Goal: Navigation & Orientation: Find specific page/section

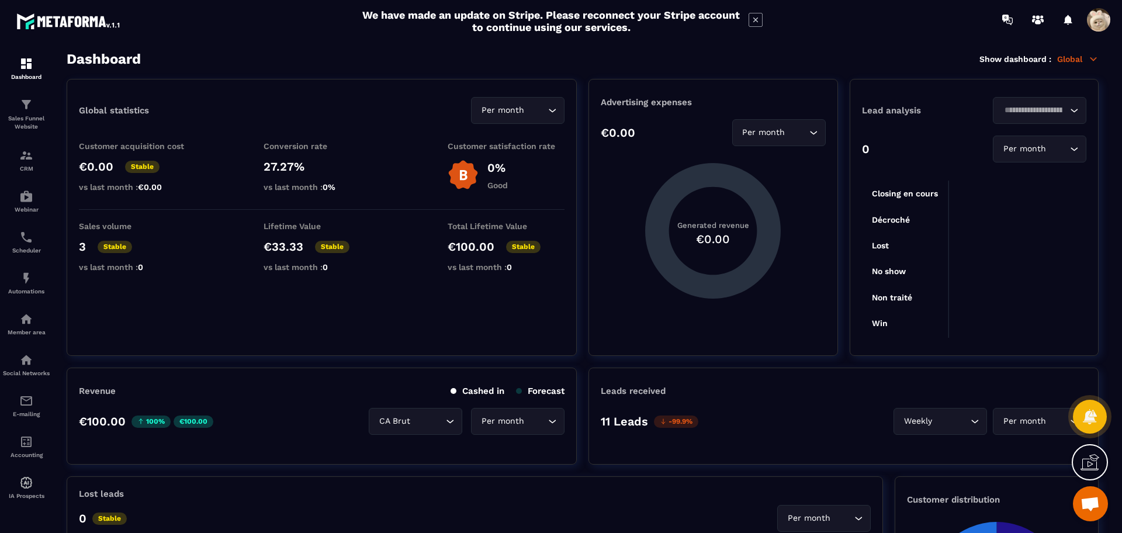
click at [224, 72] on section "Dashboard Show dashboard : Global Global statistics Per month Loading... Custom…" at bounding box center [583, 292] width 1056 height 483
click at [1092, 9] on div at bounding box center [1098, 19] width 23 height 23
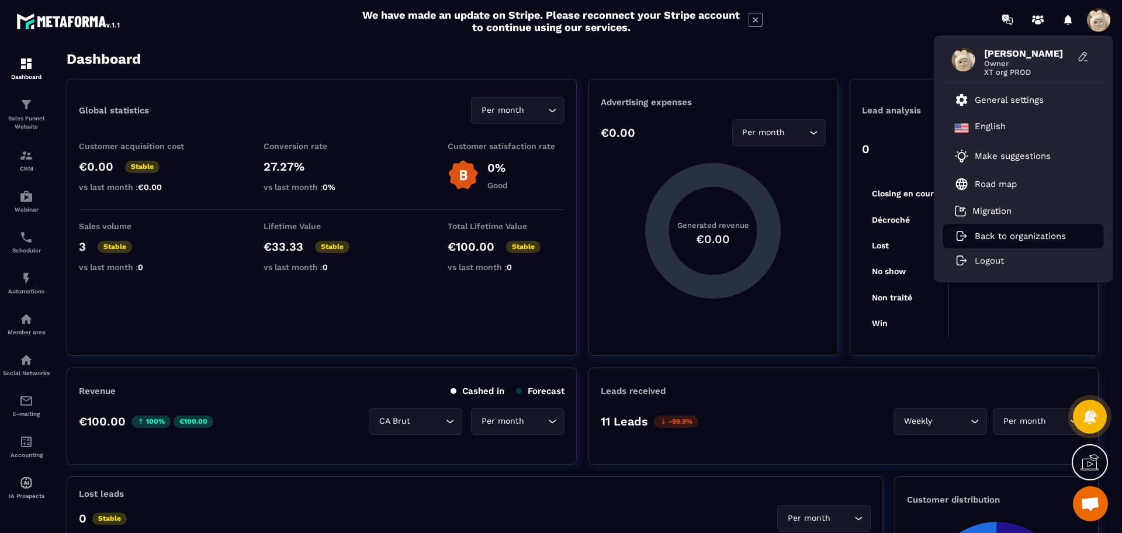
click at [1001, 239] on p "Back to organizations" at bounding box center [1020, 236] width 91 height 11
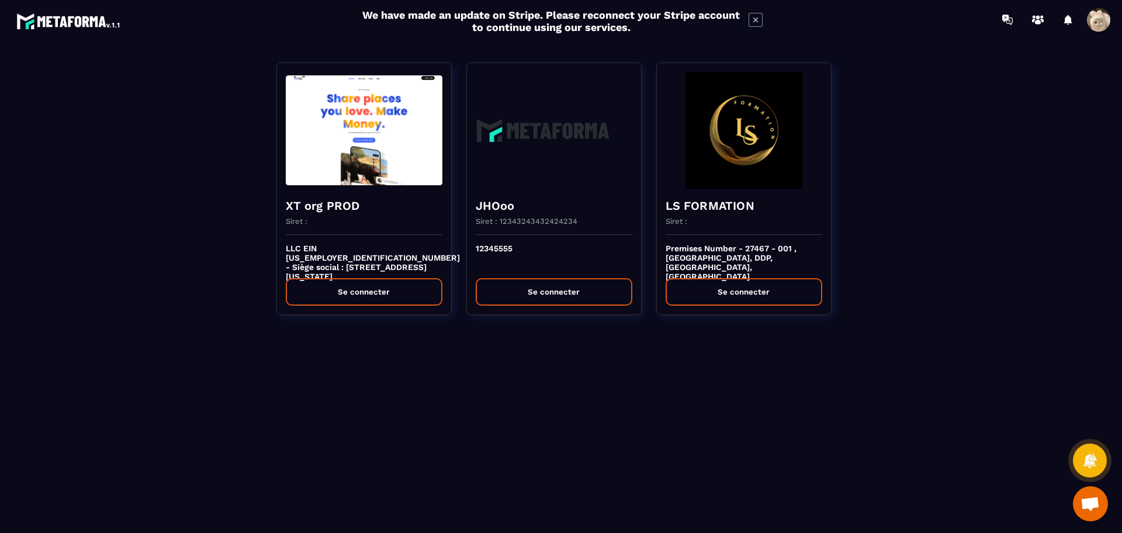
click at [1001, 239] on div "XT org PROD Siret : LLC EIN [US_EMPLOYER_IDENTIFICATION_NUMBER] - Siège social …" at bounding box center [561, 219] width 1099 height 337
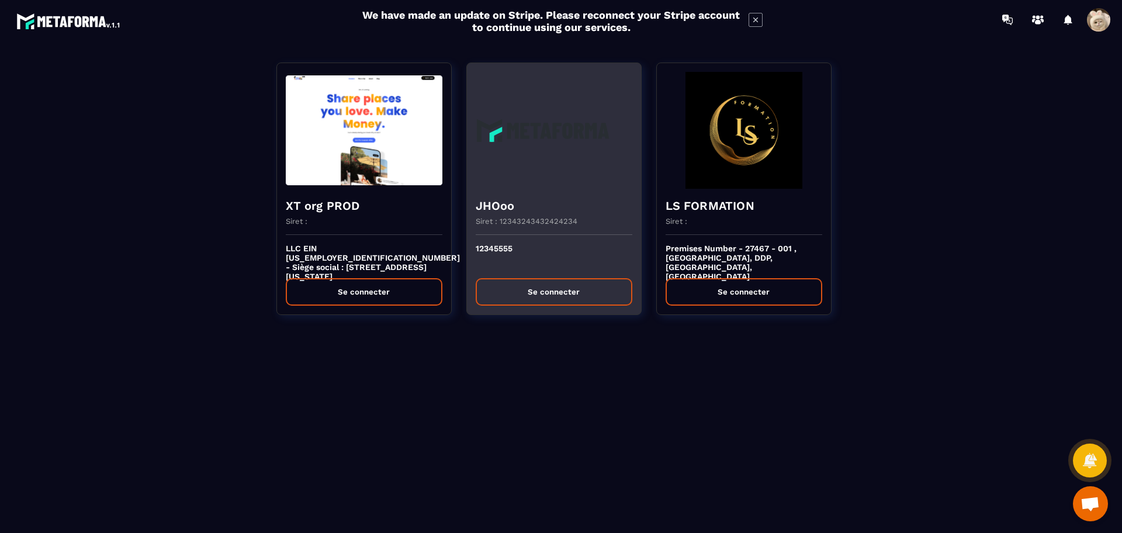
click at [544, 211] on h4 "JHOoo" at bounding box center [554, 206] width 157 height 16
